Goal: Task Accomplishment & Management: Manage account settings

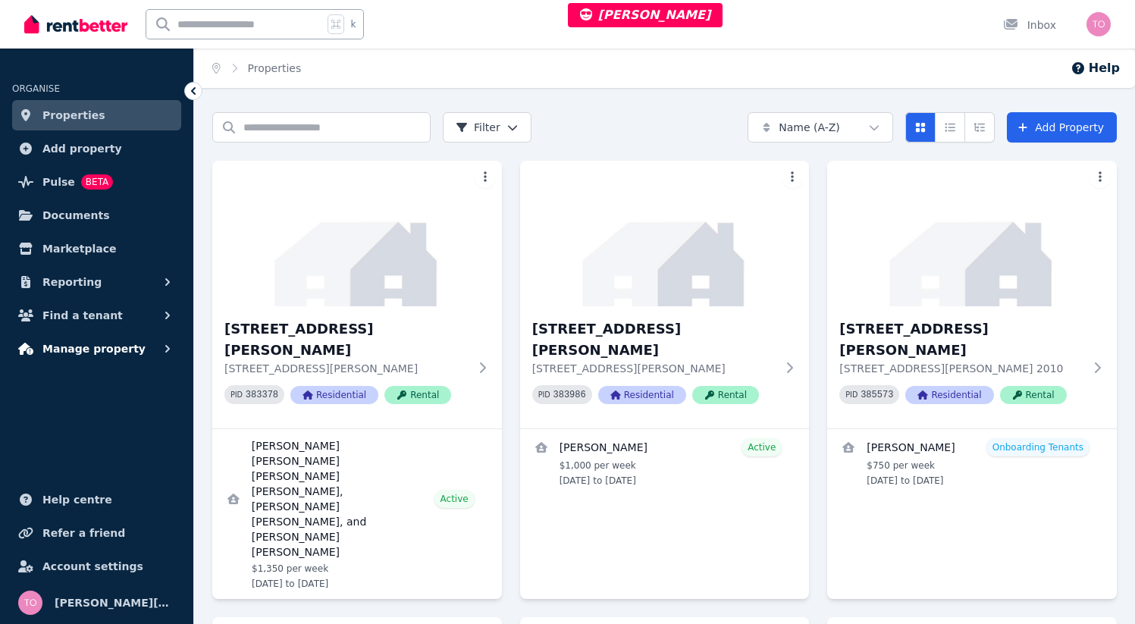
click at [124, 349] on span "Manage property" at bounding box center [93, 349] width 103 height 18
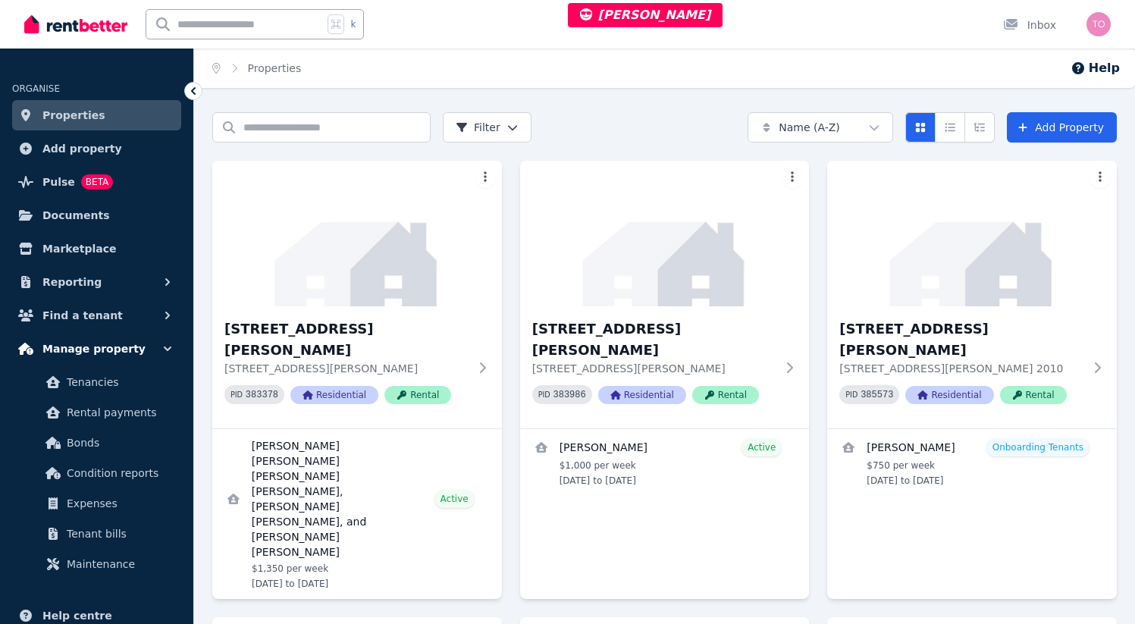
click at [124, 351] on span "Manage property" at bounding box center [93, 349] width 103 height 18
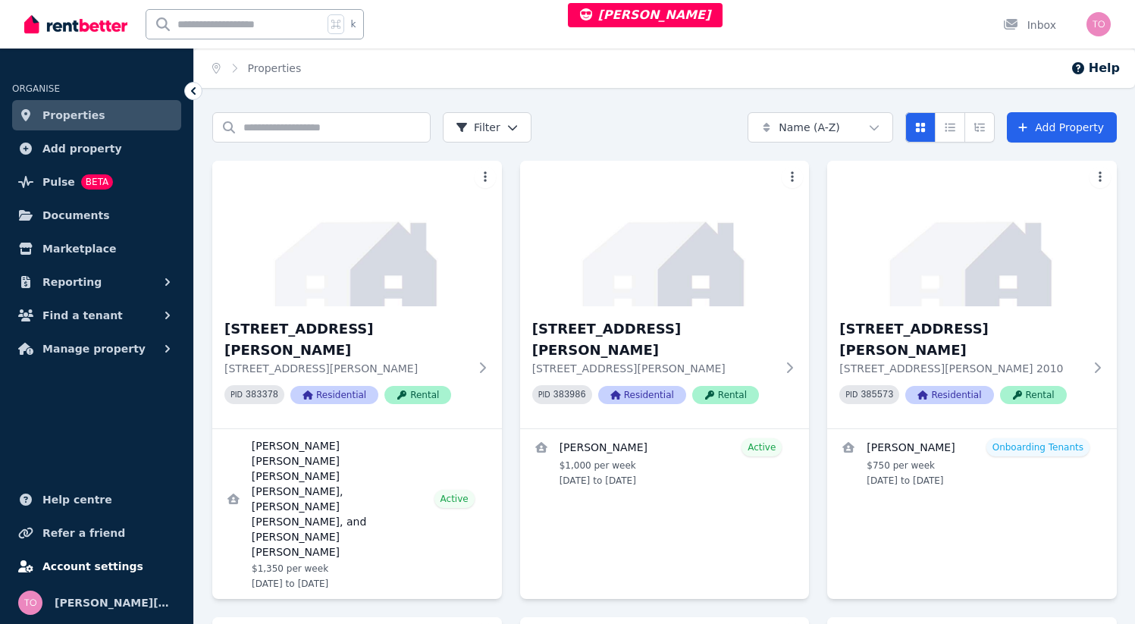
click at [95, 563] on span "Account settings" at bounding box center [92, 566] width 101 height 18
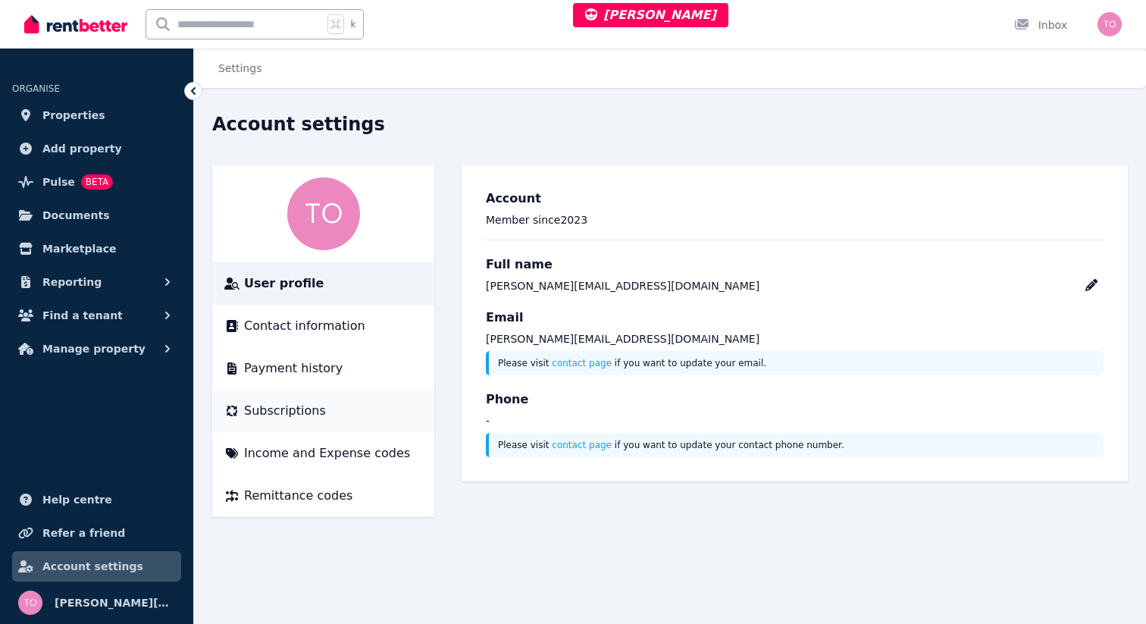
click at [274, 403] on span "Subscriptions" at bounding box center [285, 411] width 82 height 18
